Goal: Task Accomplishment & Management: Use online tool/utility

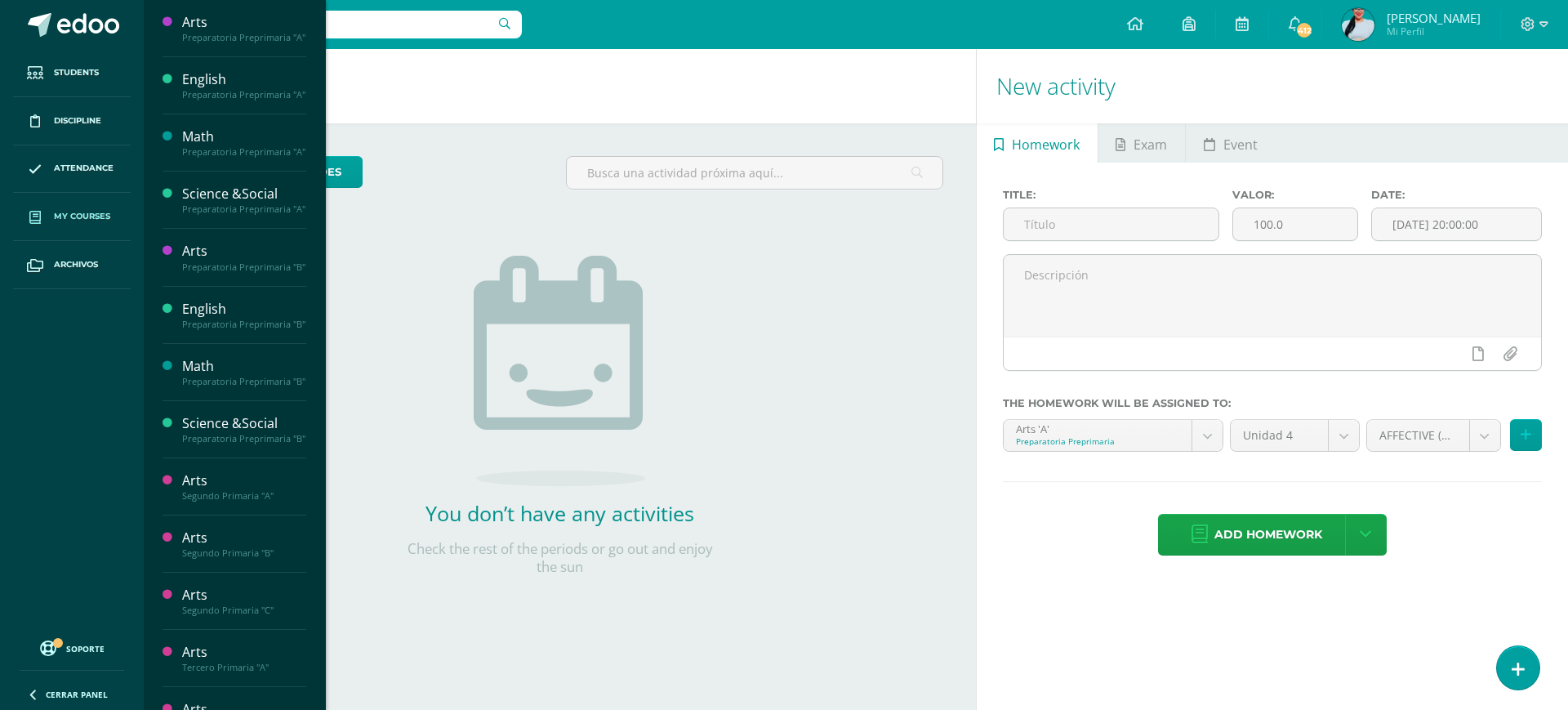
click at [83, 222] on span "My courses" at bounding box center [81, 217] width 56 height 13
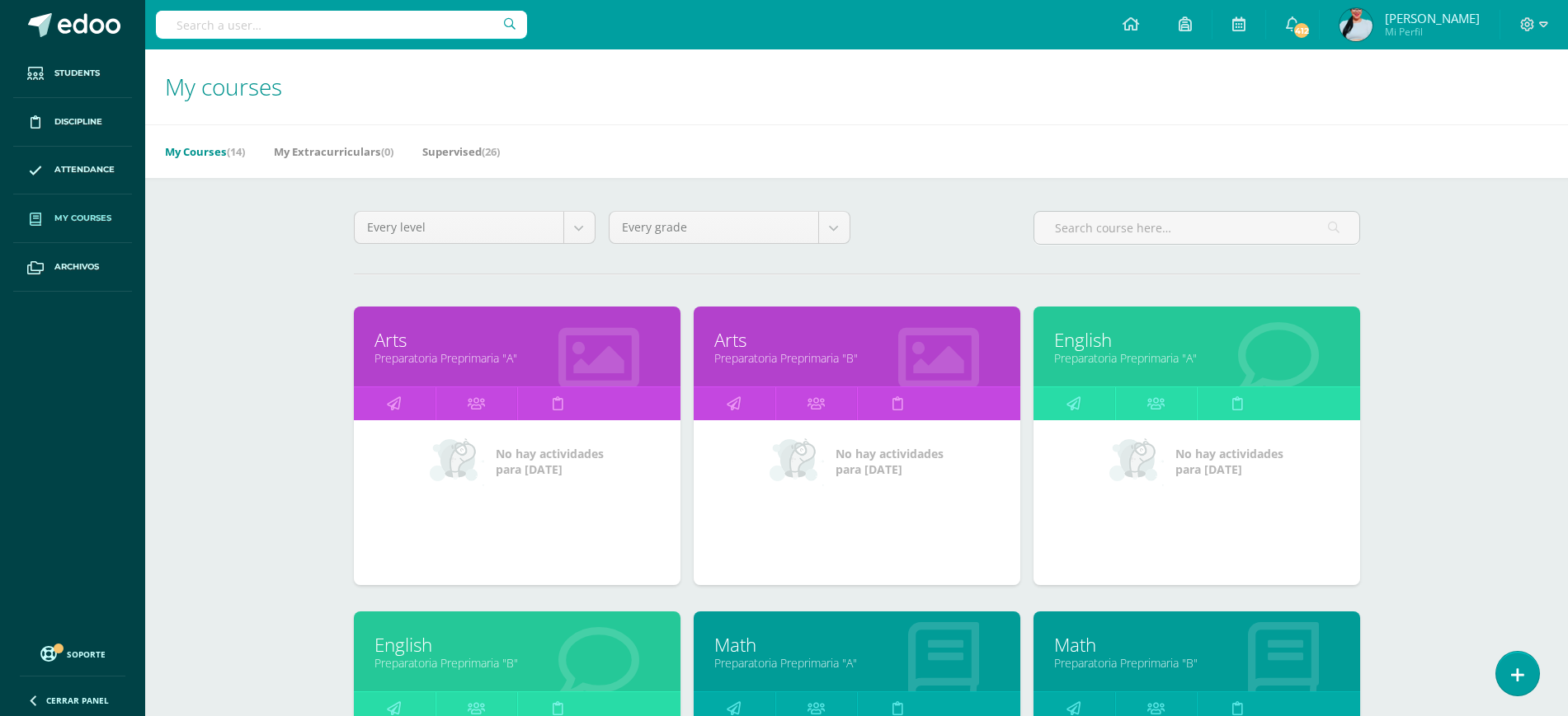
scroll to position [24, 0]
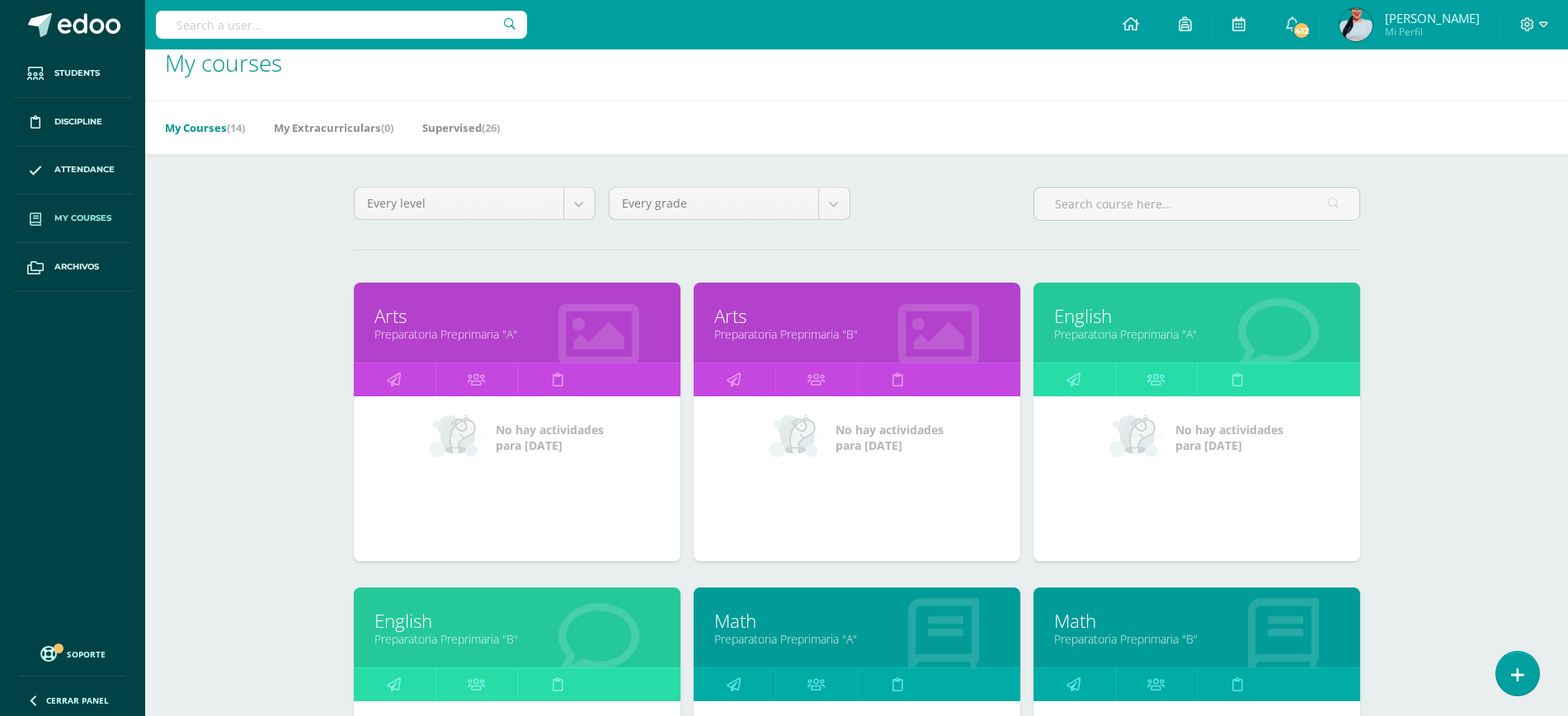
click at [1171, 316] on link "English" at bounding box center [1197, 316] width 286 height 25
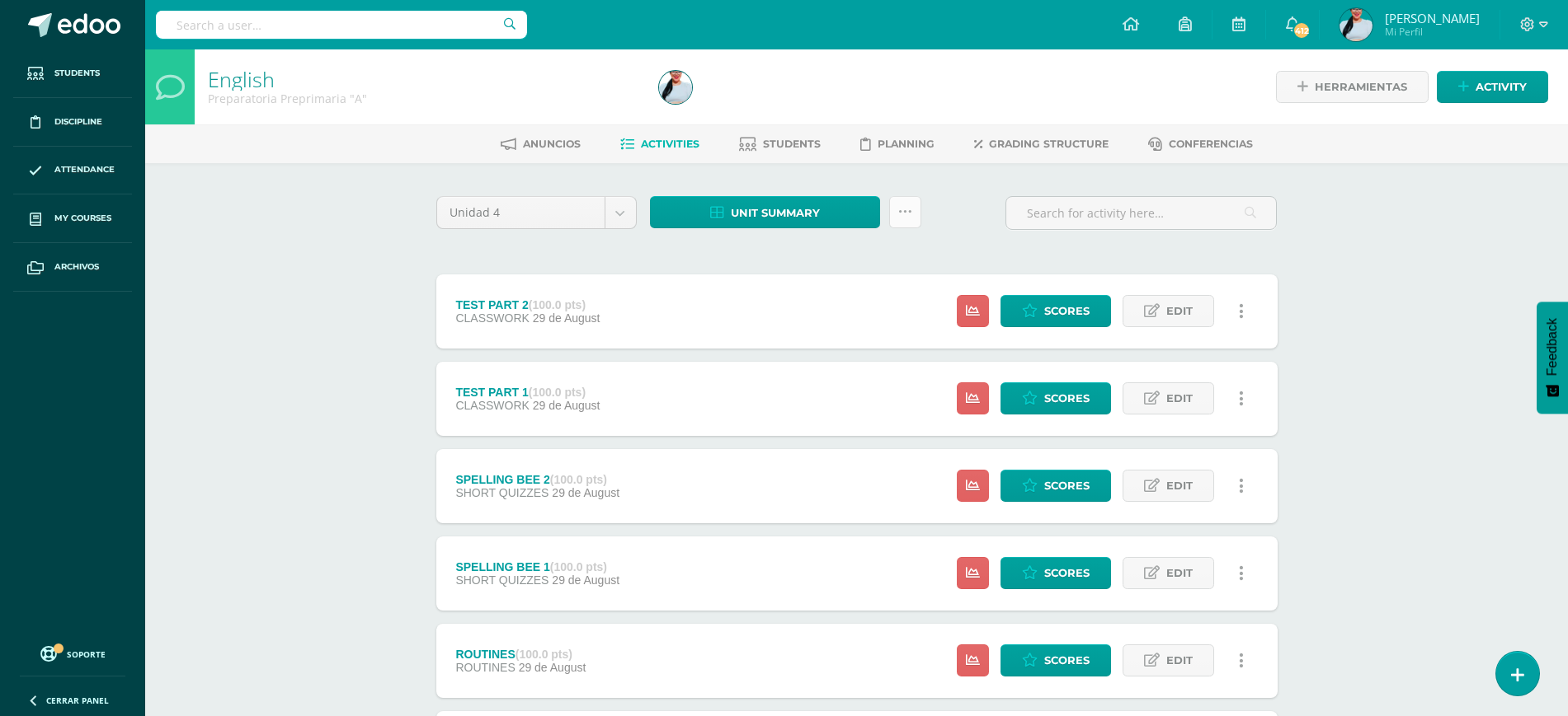
click at [911, 212] on link at bounding box center [905, 212] width 32 height 32
click at [864, 250] on link "Subir actividades en masa" at bounding box center [863, 264] width 181 height 39
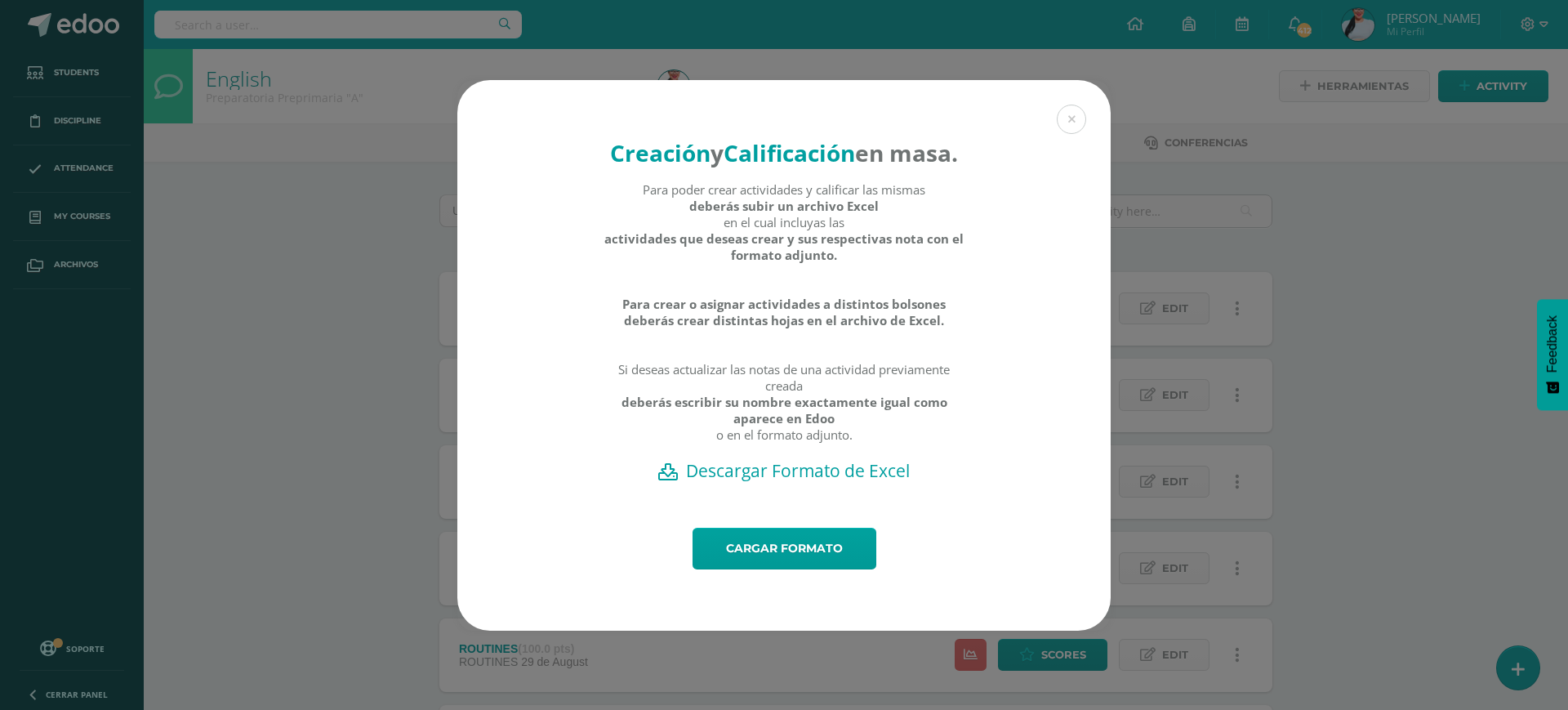
click at [793, 482] on h2 "Descargar Formato de Excel" at bounding box center [784, 470] width 597 height 23
click at [1350, 291] on div "Creación y Calificación en masa. Para poder crear actividades y calificar las m…" at bounding box center [784, 355] width 1555 height 551
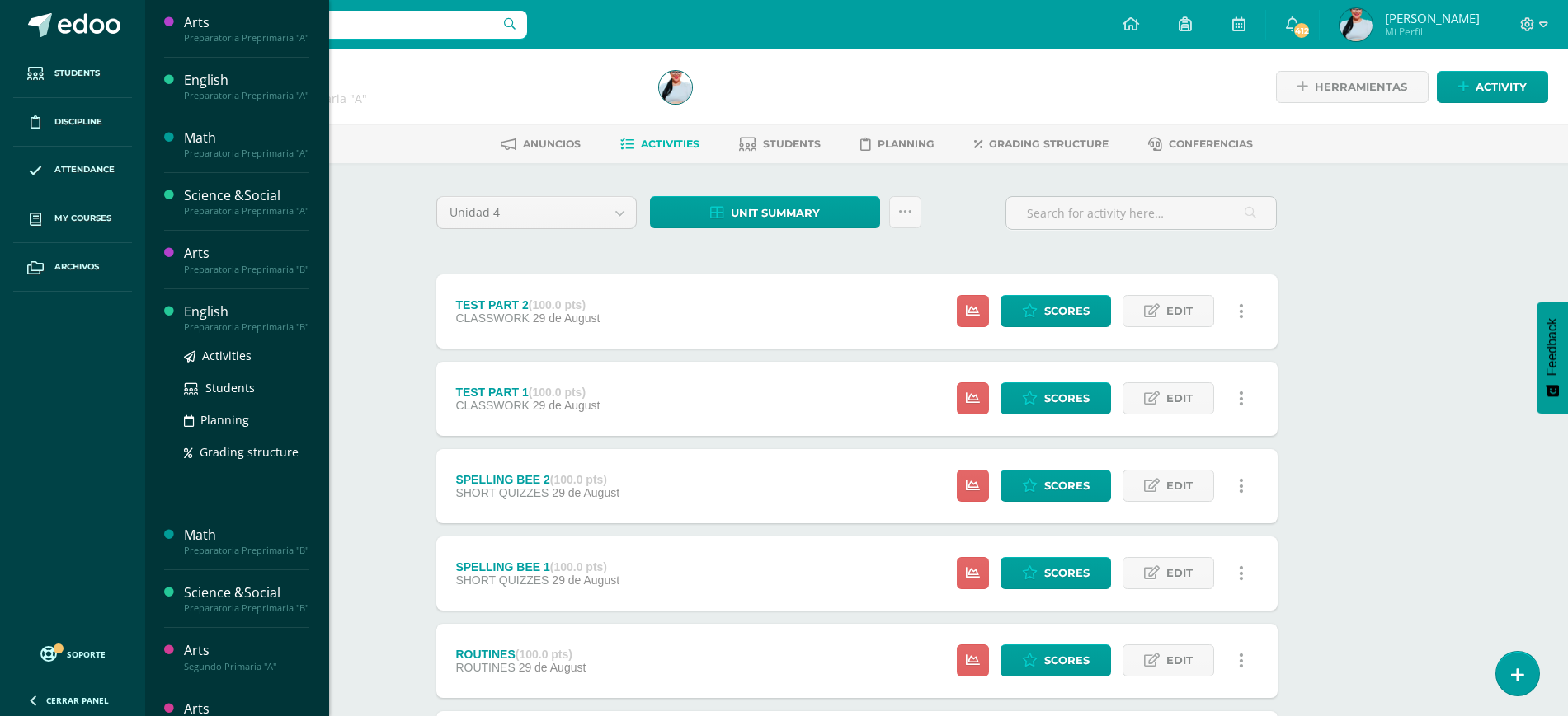
click at [219, 333] on div "Preparatoria Preprimaria "B"" at bounding box center [247, 327] width 125 height 11
click at [195, 333] on div "Preparatoria Preprimaria "B"" at bounding box center [247, 327] width 125 height 11
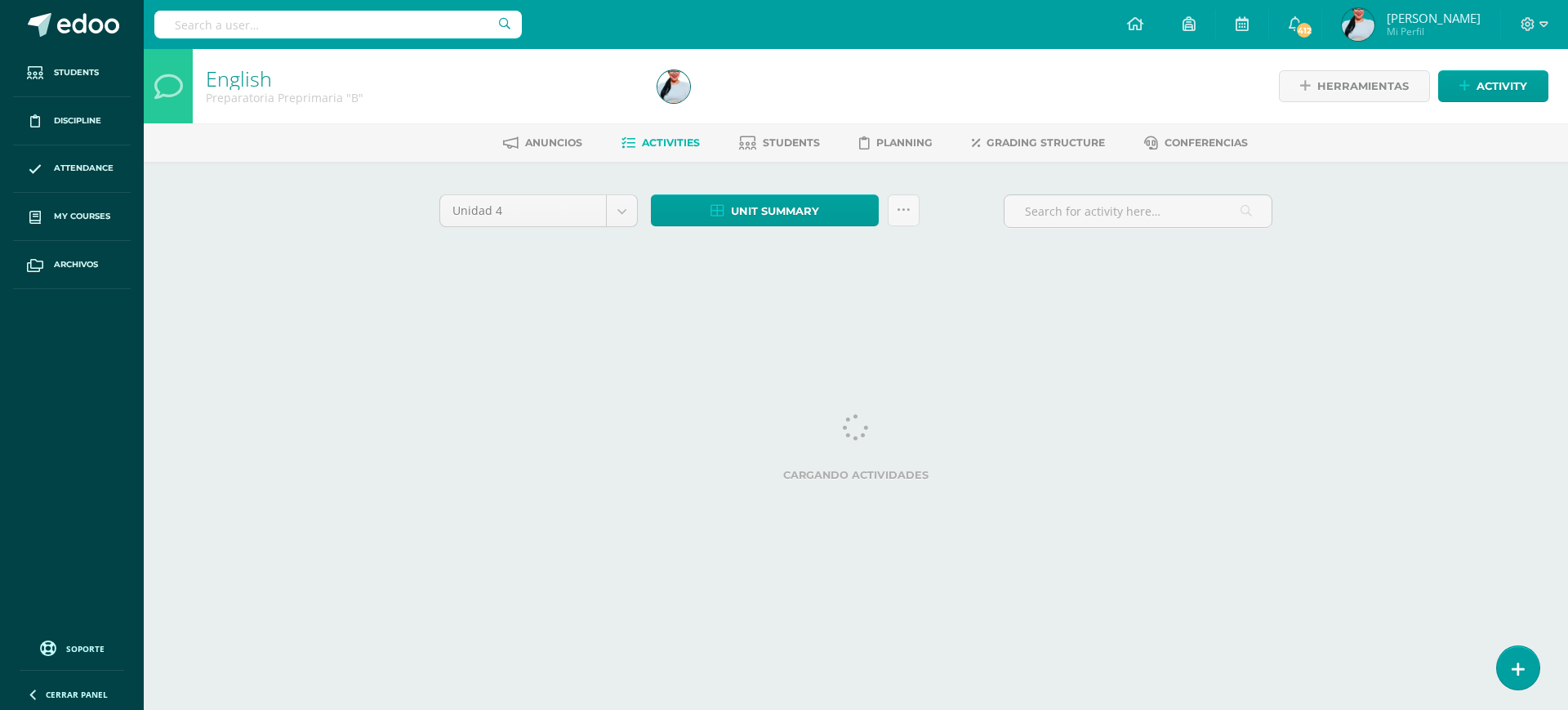
click at [879, 255] on div "Unidad 4 Unidad 1 Unidad 2 Unidad 3 Unidad 4 Unit summary Download as HTML Down…" at bounding box center [856, 233] width 846 height 78
click at [907, 213] on icon at bounding box center [904, 210] width 14 height 14
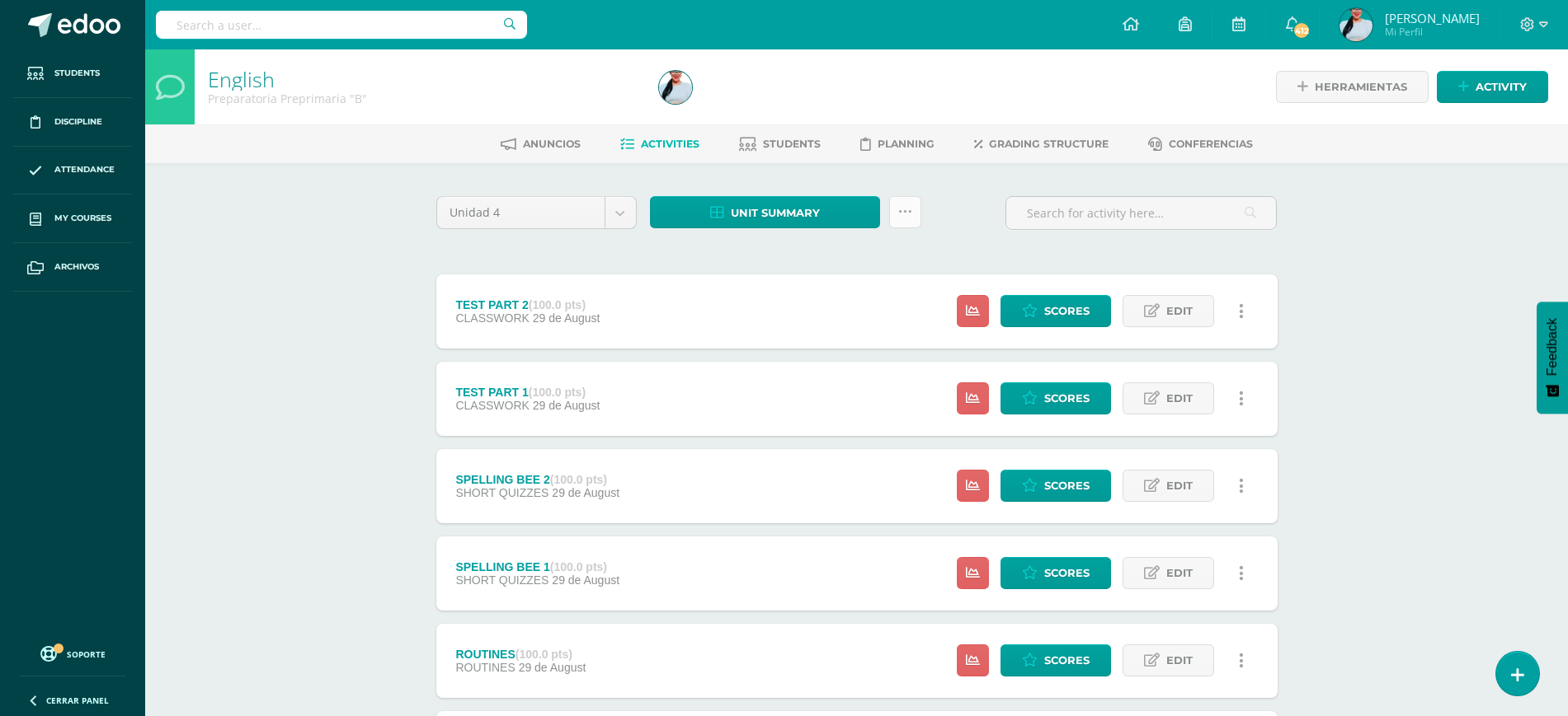
click at [909, 214] on icon at bounding box center [905, 212] width 14 height 14
click at [864, 260] on link "Subir actividades en masa" at bounding box center [863, 264] width 181 height 39
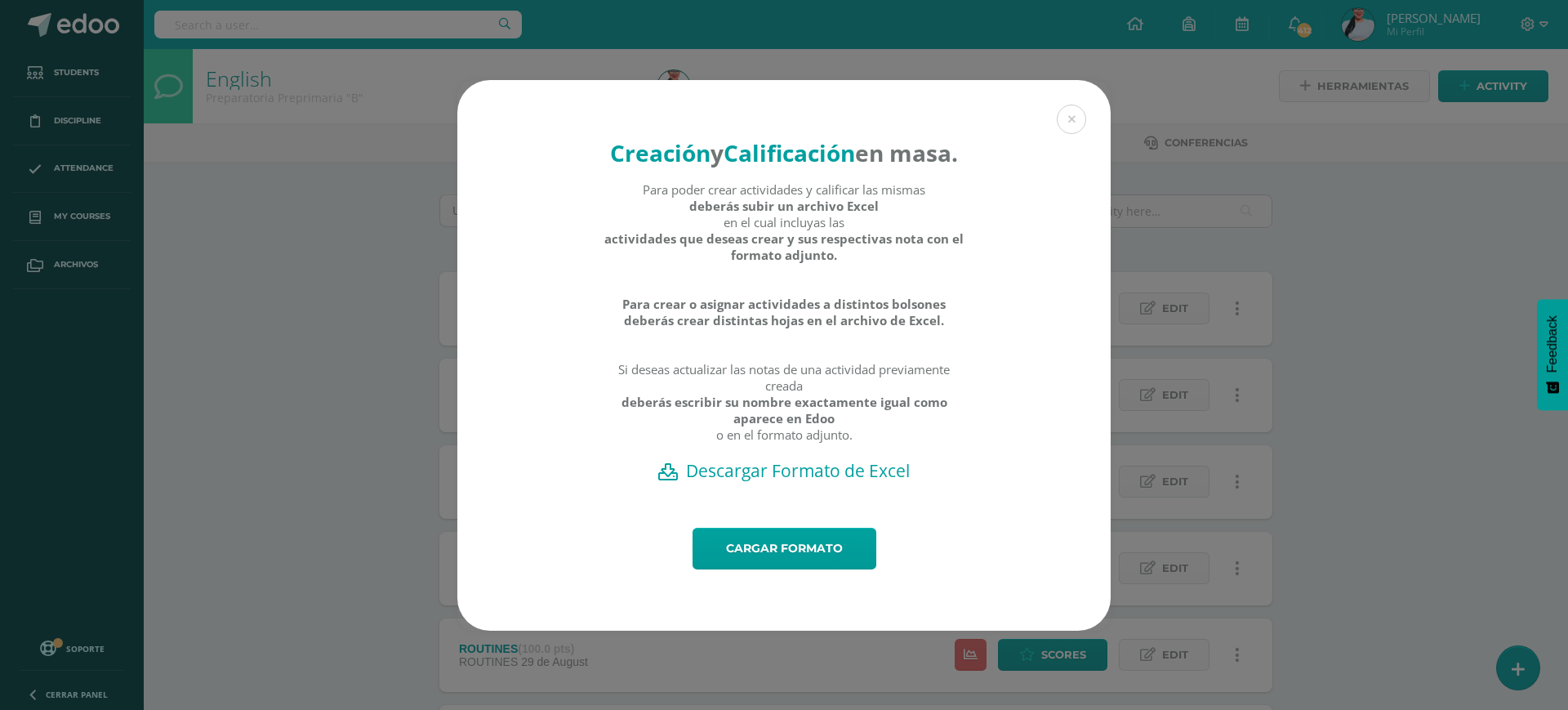
click at [800, 482] on h2 "Descargar Formato de Excel" at bounding box center [784, 470] width 597 height 23
